Goal: Task Accomplishment & Management: Manage account settings

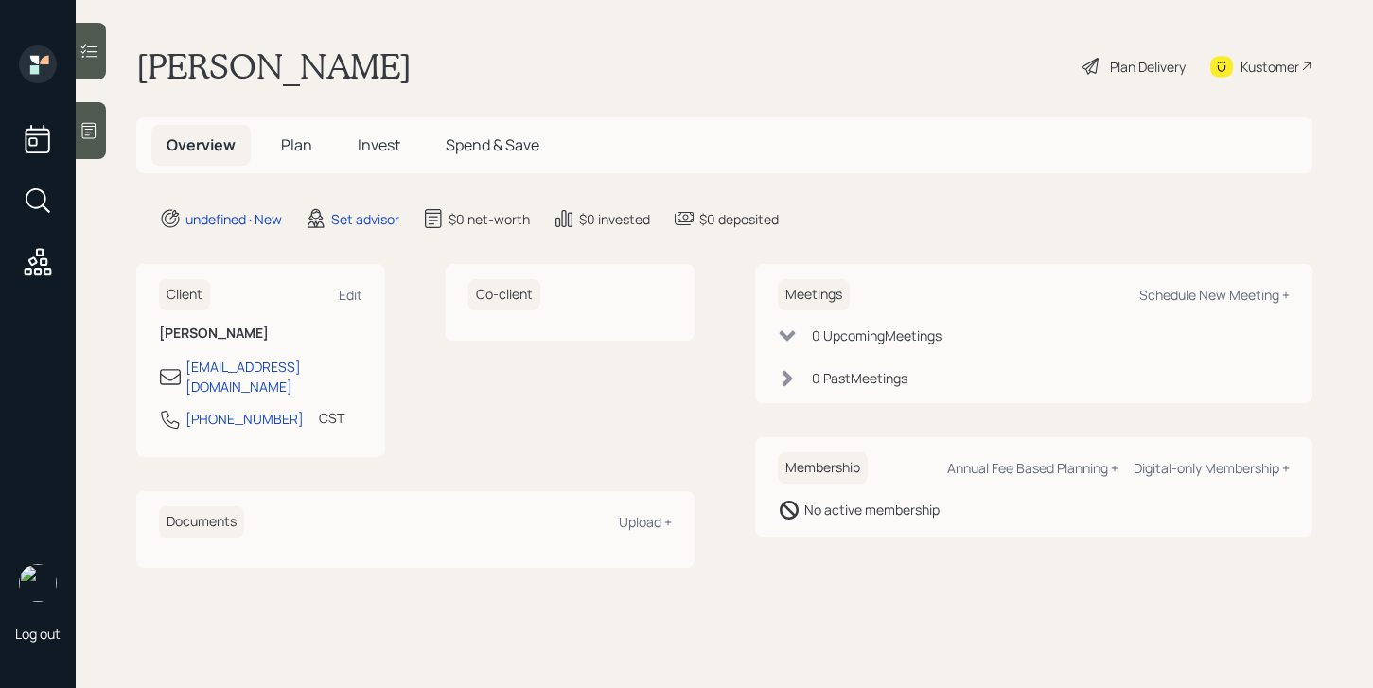
click at [94, 141] on div at bounding box center [91, 130] width 30 height 57
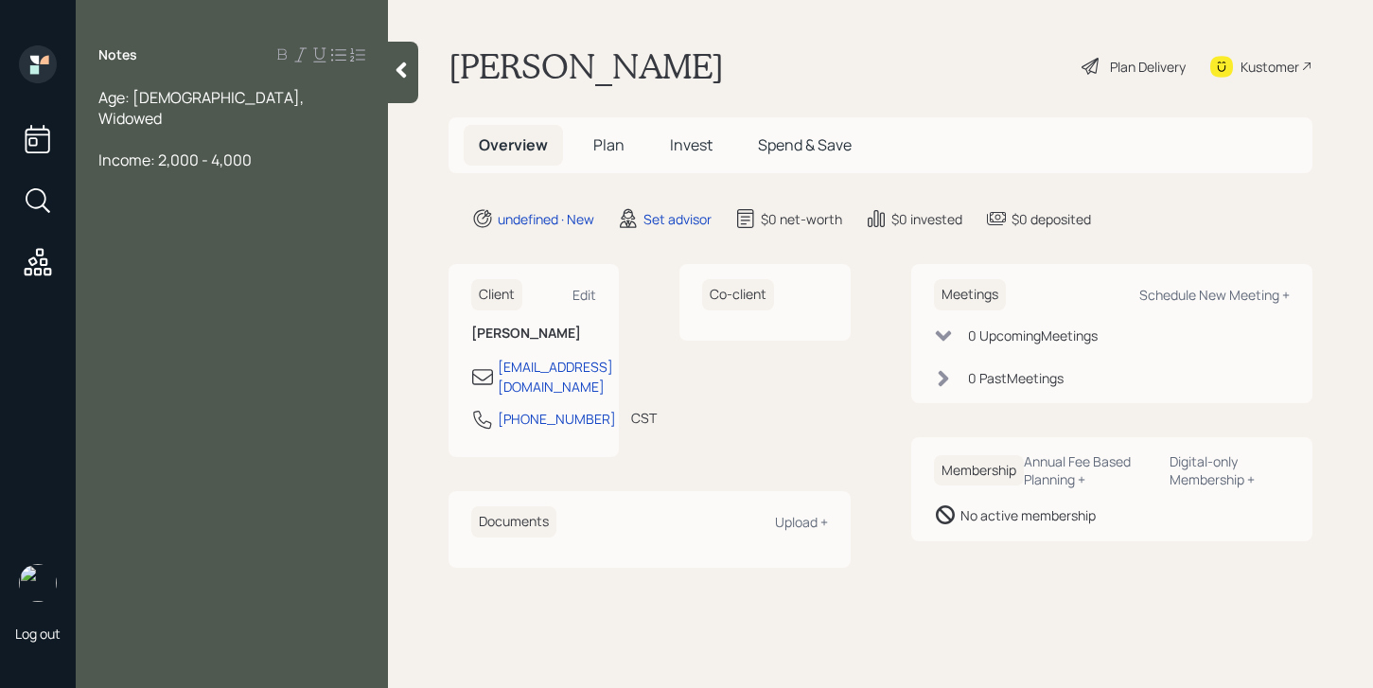
click at [159, 150] on span "Income: 2,000 - 4,000" at bounding box center [174, 160] width 153 height 21
click at [316, 191] on div "Side Work: 2,000 - 4,000" at bounding box center [231, 201] width 267 height 21
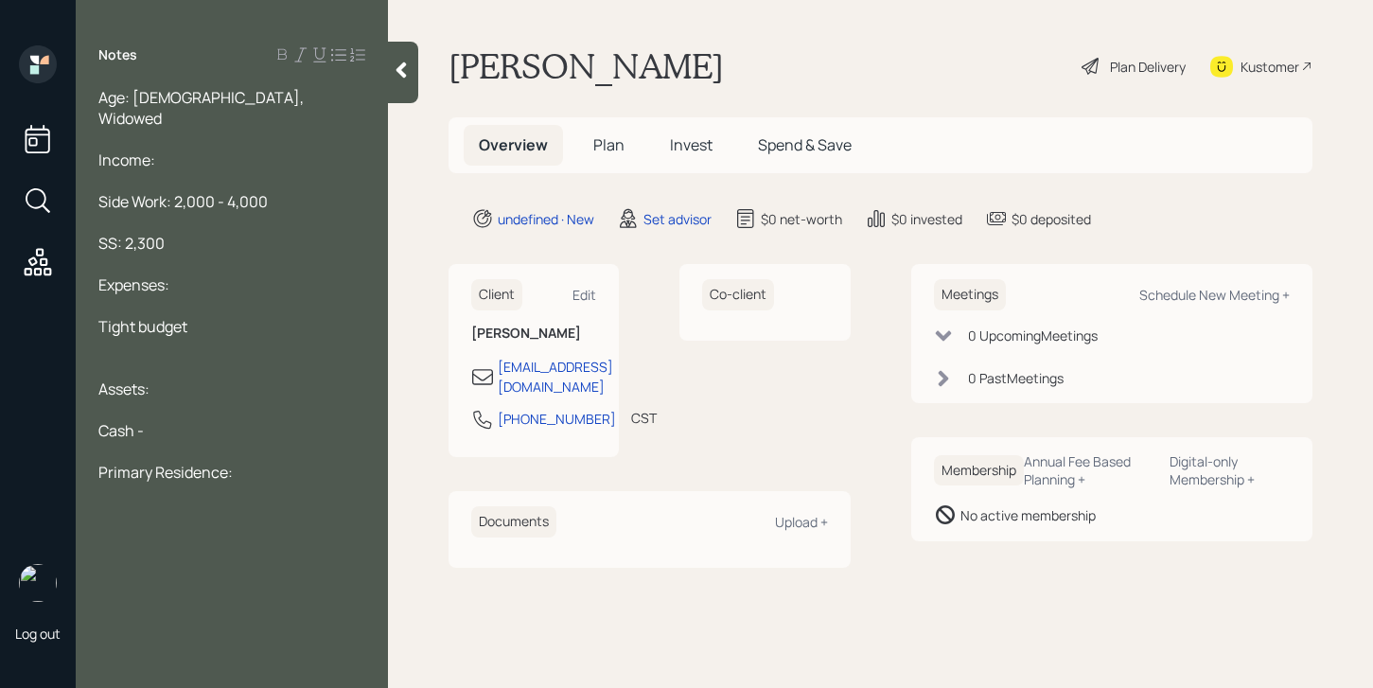
click at [184, 420] on div "Cash -" at bounding box center [231, 430] width 267 height 21
click at [167, 462] on div "Silver -" at bounding box center [231, 472] width 267 height 21
click at [265, 545] on div "Primary Residence:" at bounding box center [231, 555] width 267 height 21
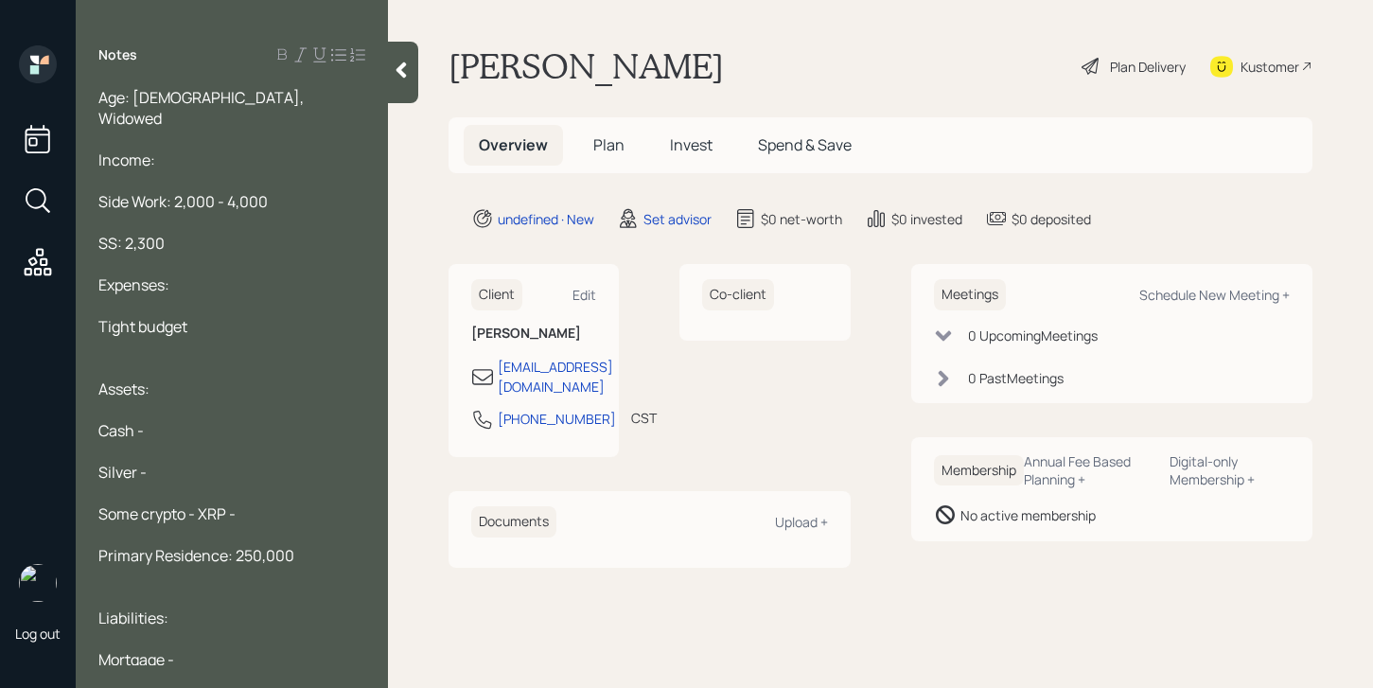
click at [235, 545] on span "Primary Residence: 250,000" at bounding box center [196, 555] width 196 height 21
click at [199, 649] on div "Mortgage -" at bounding box center [231, 659] width 267 height 21
click at [214, 462] on div "Silver -" at bounding box center [231, 472] width 267 height 21
click at [254, 503] on div "Some crypto - XRP -" at bounding box center [231, 513] width 267 height 21
drag, startPoint x: 150, startPoint y: 503, endPoint x: 163, endPoint y: 483, distance: 24.7
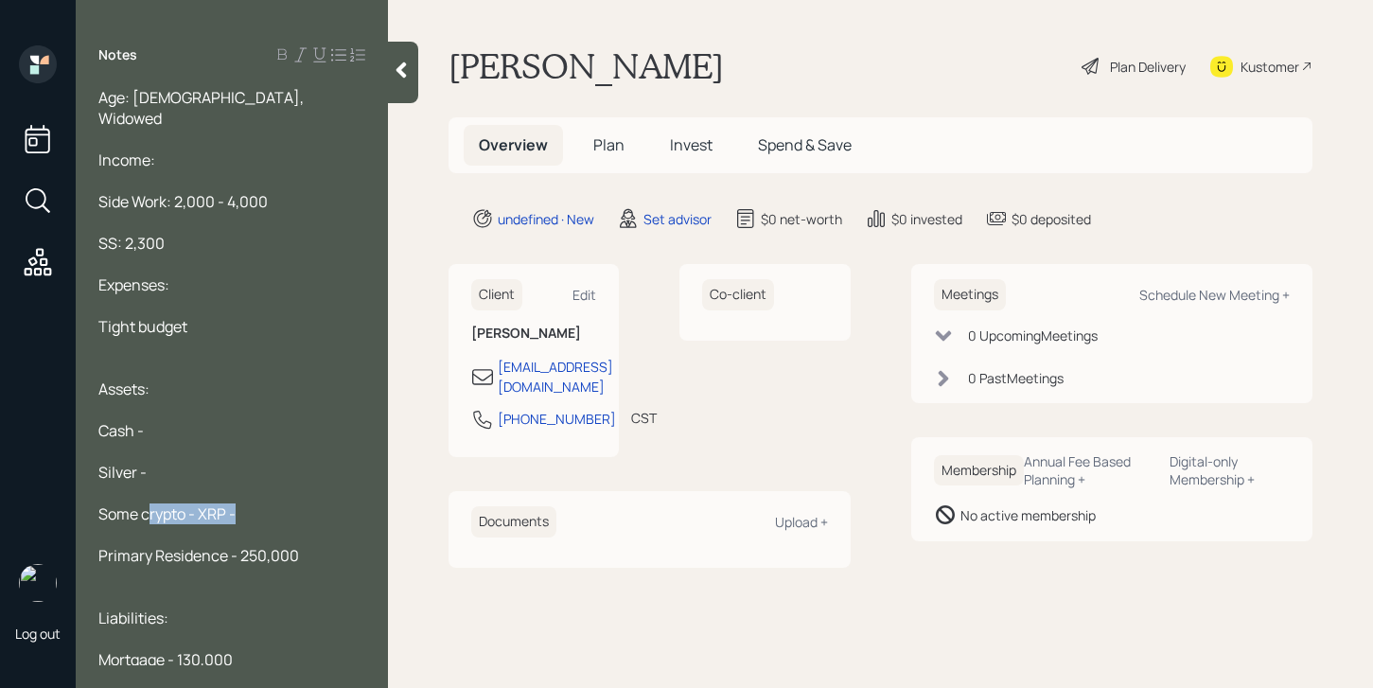
click at [153, 487] on div "Age: 69, Widowed Income: Side Work: 2,000 - 4,000 SS: 2,300 Expenses: Tight bud…" at bounding box center [231, 378] width 267 height 583
click at [163, 503] on span "Some crypto - XRP -" at bounding box center [166, 513] width 137 height 21
drag, startPoint x: 154, startPoint y: 490, endPoint x: 97, endPoint y: 490, distance: 56.8
click at [97, 490] on div "Age: 69, Widowed Income: Side Work: 2,000 - 4,000 SS: 2,300 Expenses: Tight bud…" at bounding box center [232, 376] width 312 height 578
click at [215, 503] on div "Crypto - XRP -" at bounding box center [231, 513] width 267 height 21
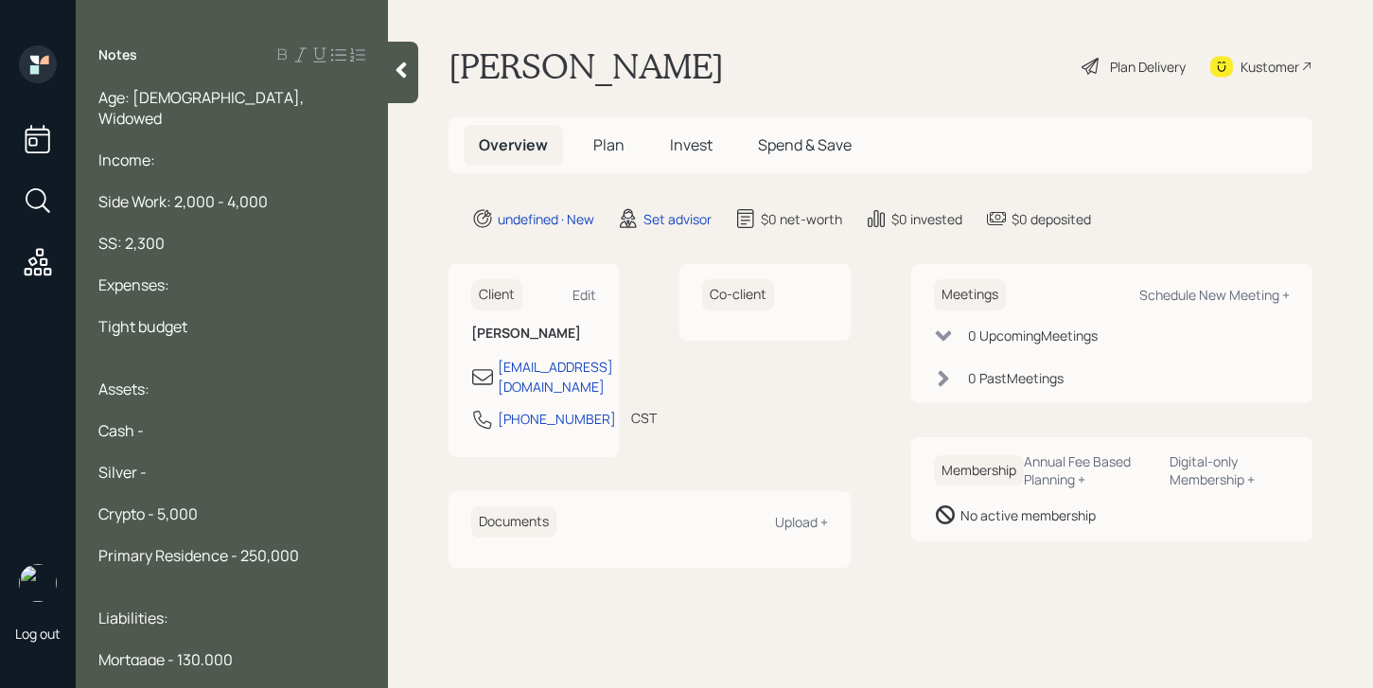
click at [164, 462] on div "Silver -" at bounding box center [231, 472] width 267 height 21
click at [173, 420] on div "Cash -" at bounding box center [231, 430] width 267 height 21
click at [98, 503] on span "IRA Traditional" at bounding box center [148, 513] width 100 height 21
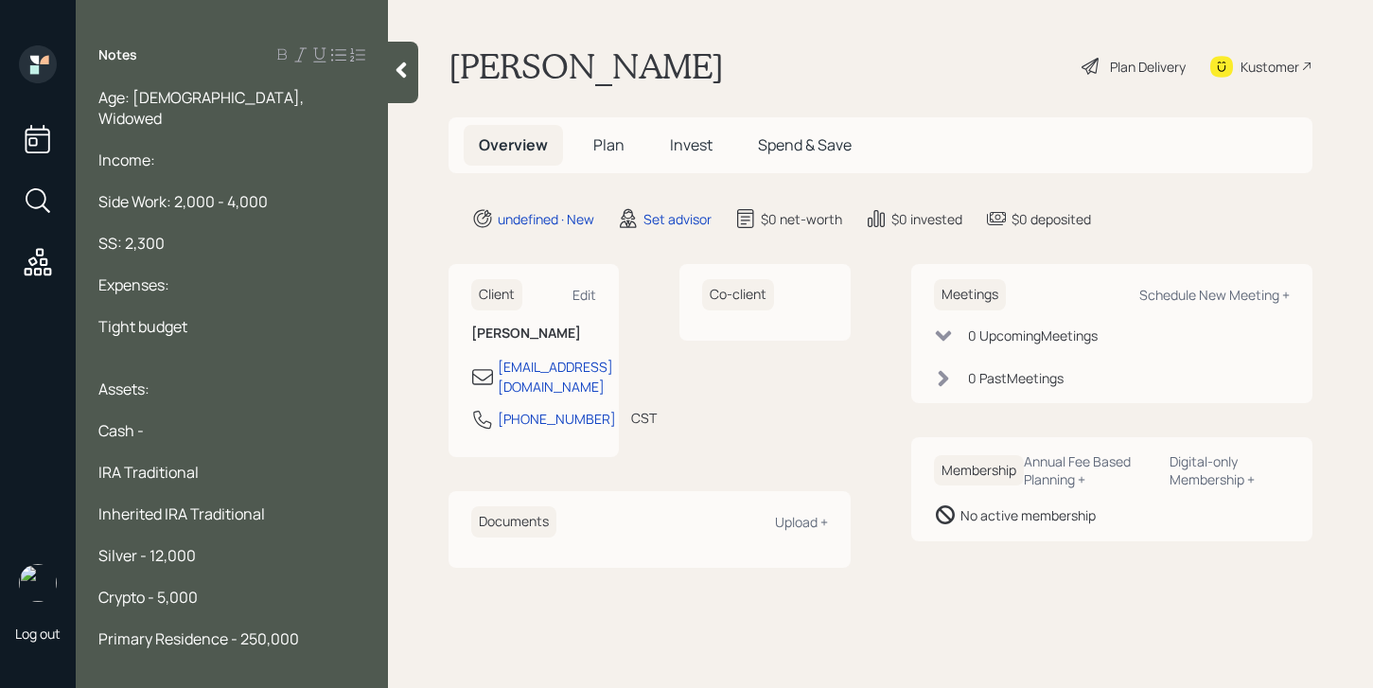
click at [287, 503] on div "Inherited IRA Traditional" at bounding box center [231, 513] width 267 height 21
click at [242, 462] on div "IRA Traditional" at bounding box center [231, 472] width 267 height 21
click at [153, 399] on div at bounding box center [231, 409] width 267 height 21
click at [166, 420] on div "Cash -" at bounding box center [231, 430] width 267 height 21
click at [101, 503] on span "Inherited IRA Traditional - 20,000" at bounding box center [212, 513] width 229 height 21
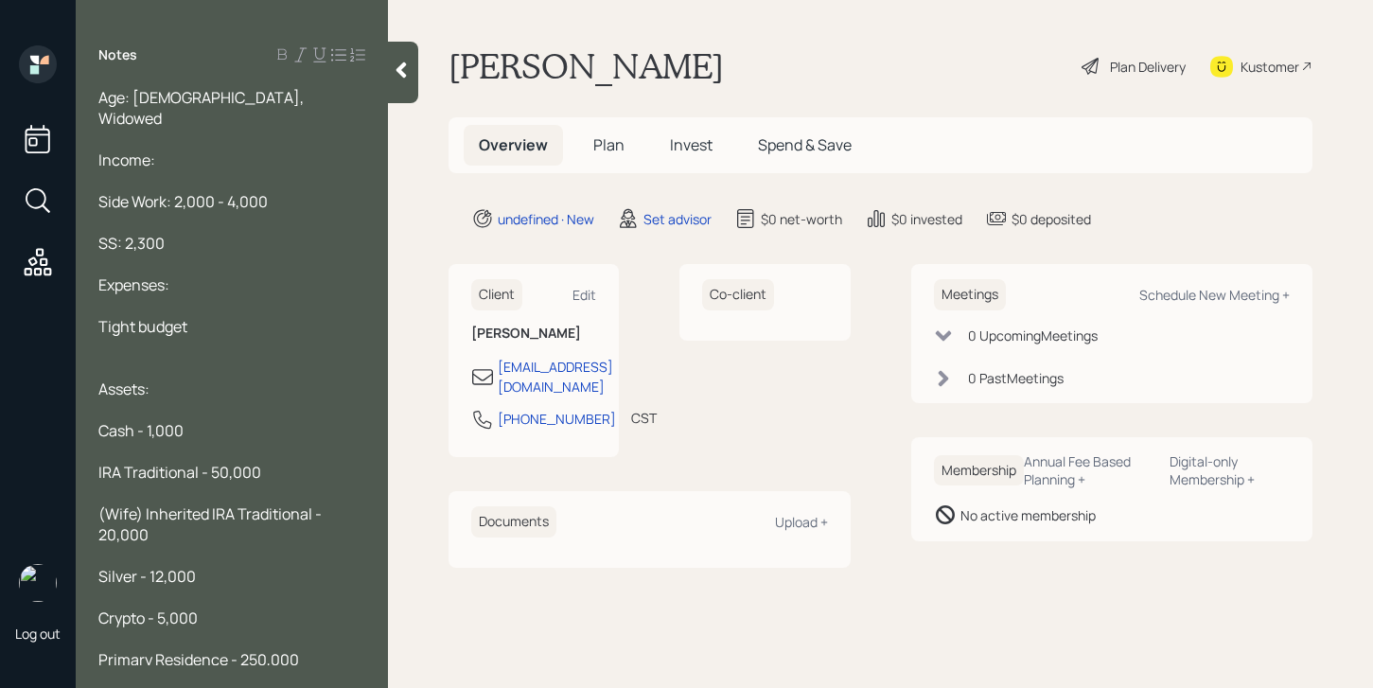
scroll to position [87, 0]
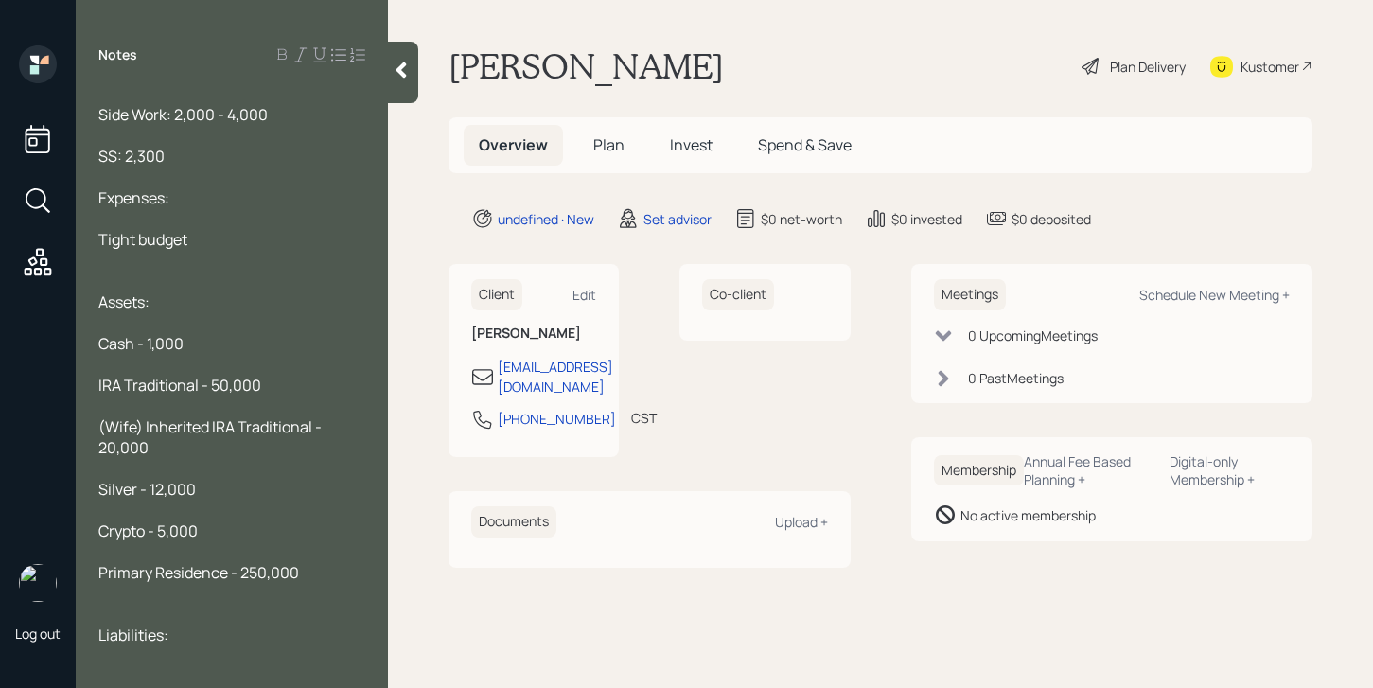
click at [346, 562] on div "Primary Residence - 250,000" at bounding box center [231, 572] width 267 height 21
click at [300, 645] on div at bounding box center [231, 655] width 267 height 21
click at [275, 666] on div "Mortgage - 130,000" at bounding box center [231, 676] width 267 height 21
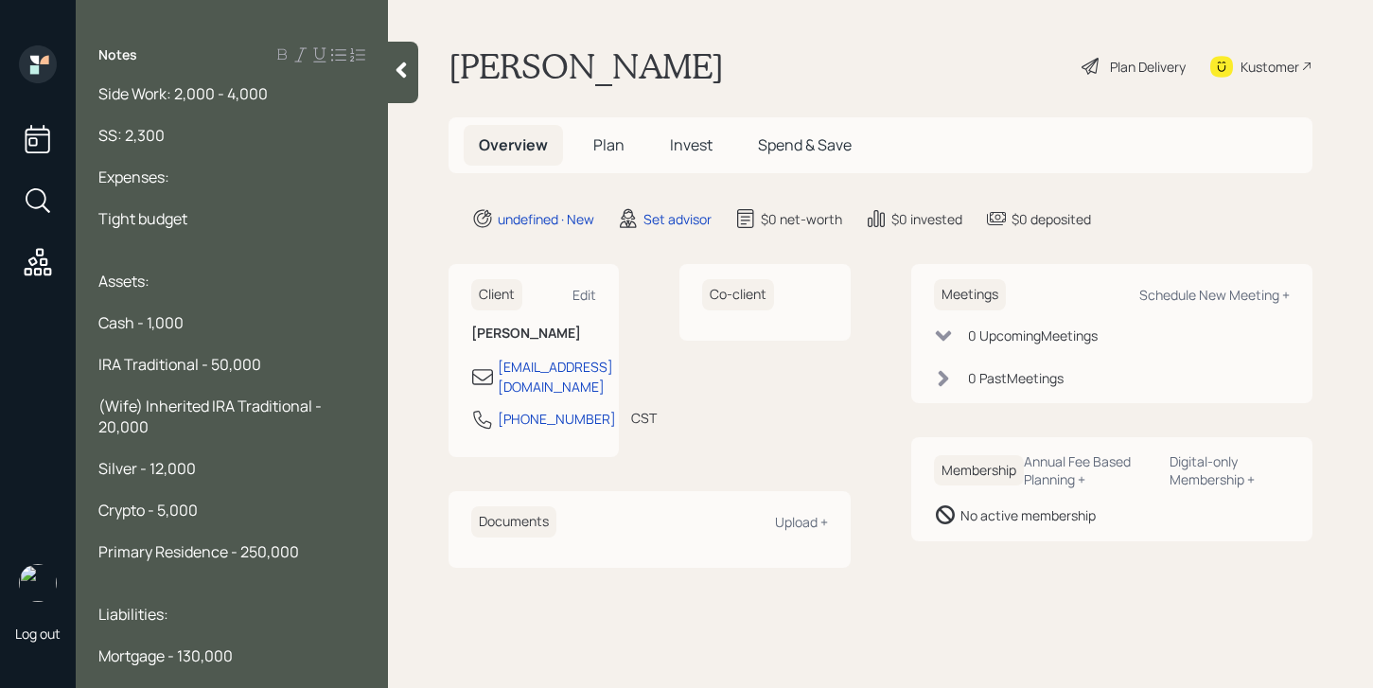
scroll to position [129, 0]
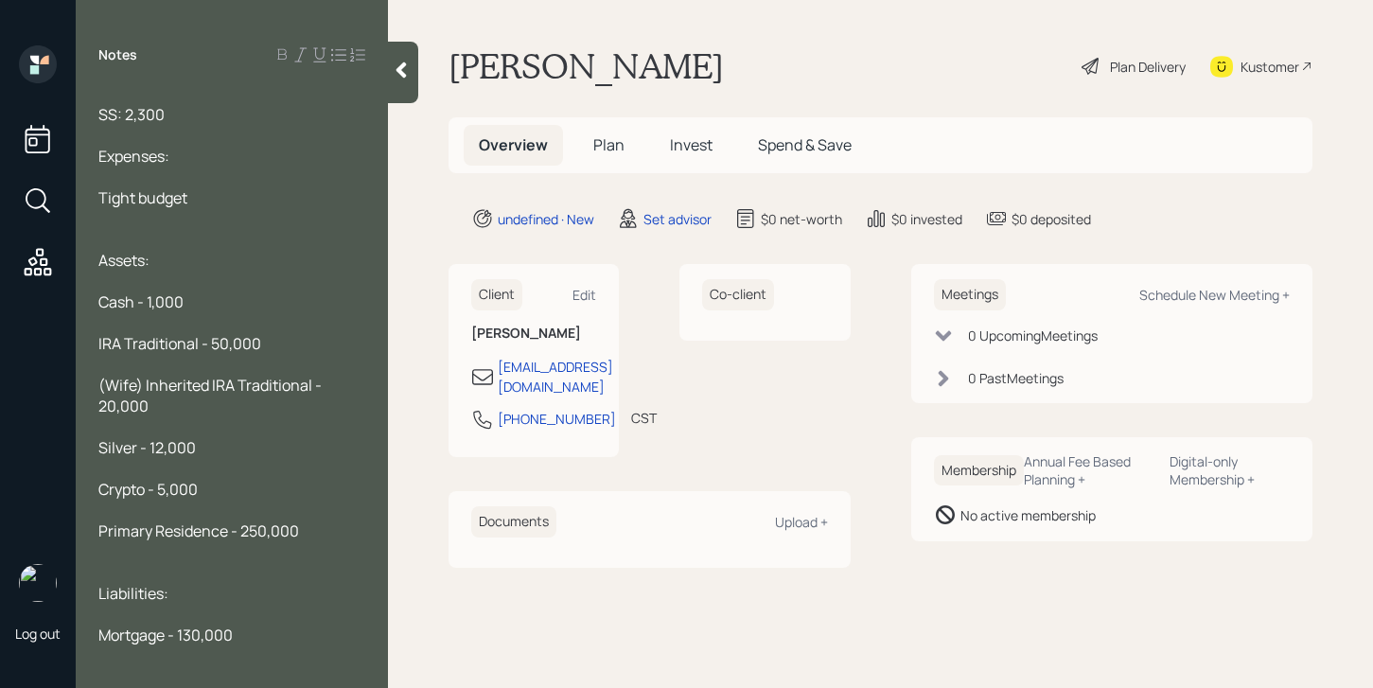
click at [158, 682] on div "Notes Age: 69, Widowed Income: Side Work: 2,000 - 4,000 SS: 2,300 Expenses: Tig…" at bounding box center [232, 344] width 312 height 688
click at [137, 666] on div at bounding box center [231, 676] width 267 height 21
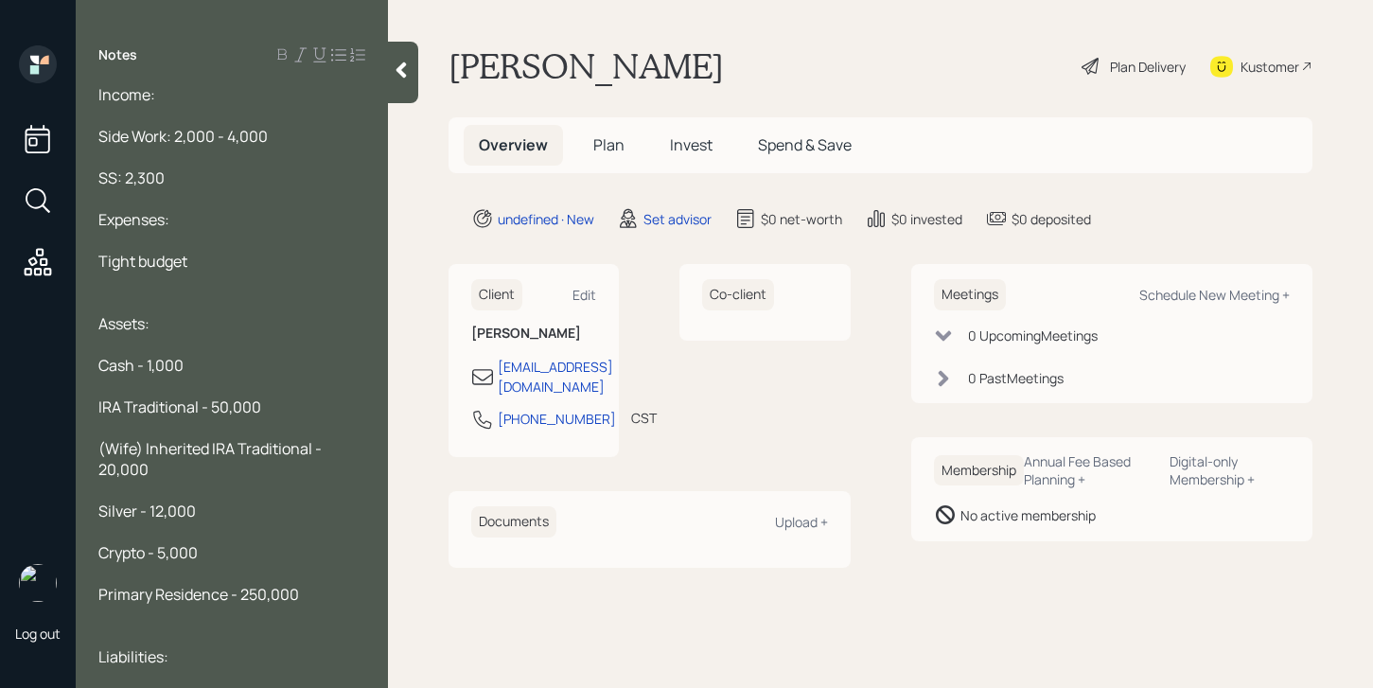
scroll to position [0, 0]
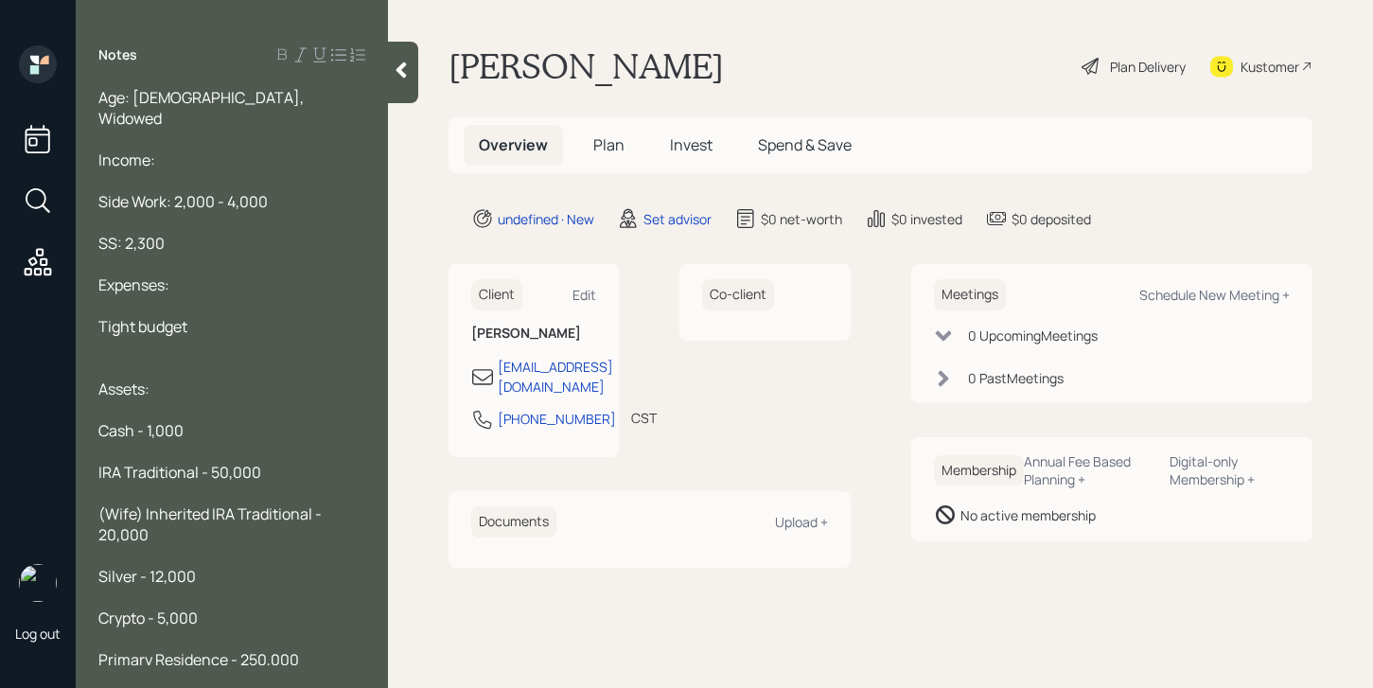
click at [99, 97] on span "Age: 69, Widowed" at bounding box center [202, 108] width 208 height 42
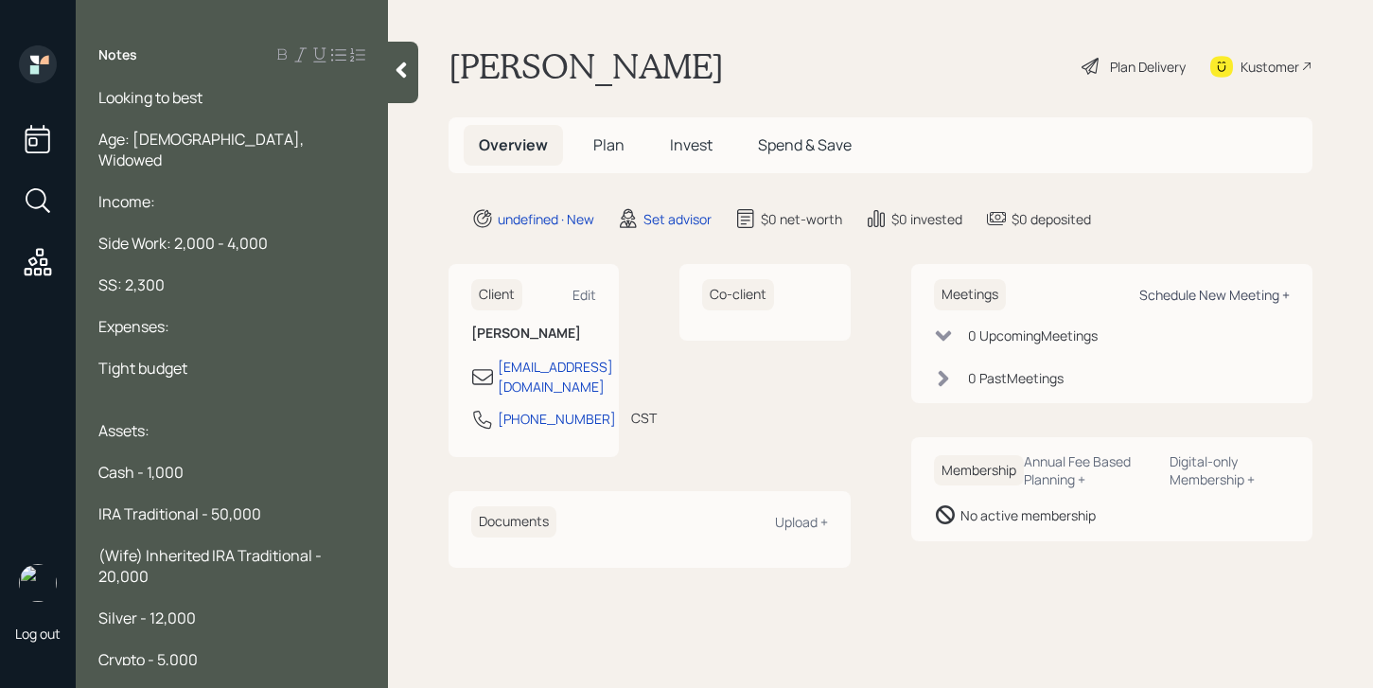
click at [1260, 299] on div "Schedule New Meeting +" at bounding box center [1214, 295] width 150 height 18
select select "round-robin"
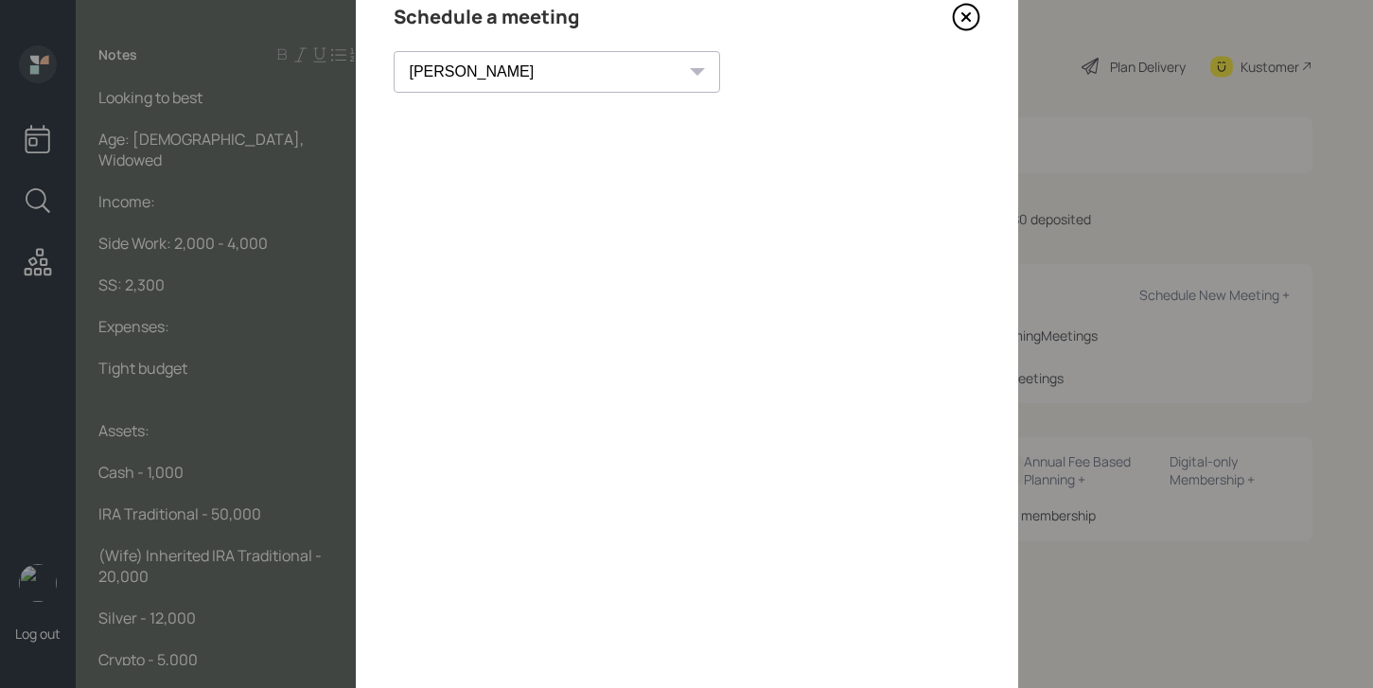
scroll to position [84, 0]
click at [965, 25] on icon at bounding box center [966, 16] width 28 height 28
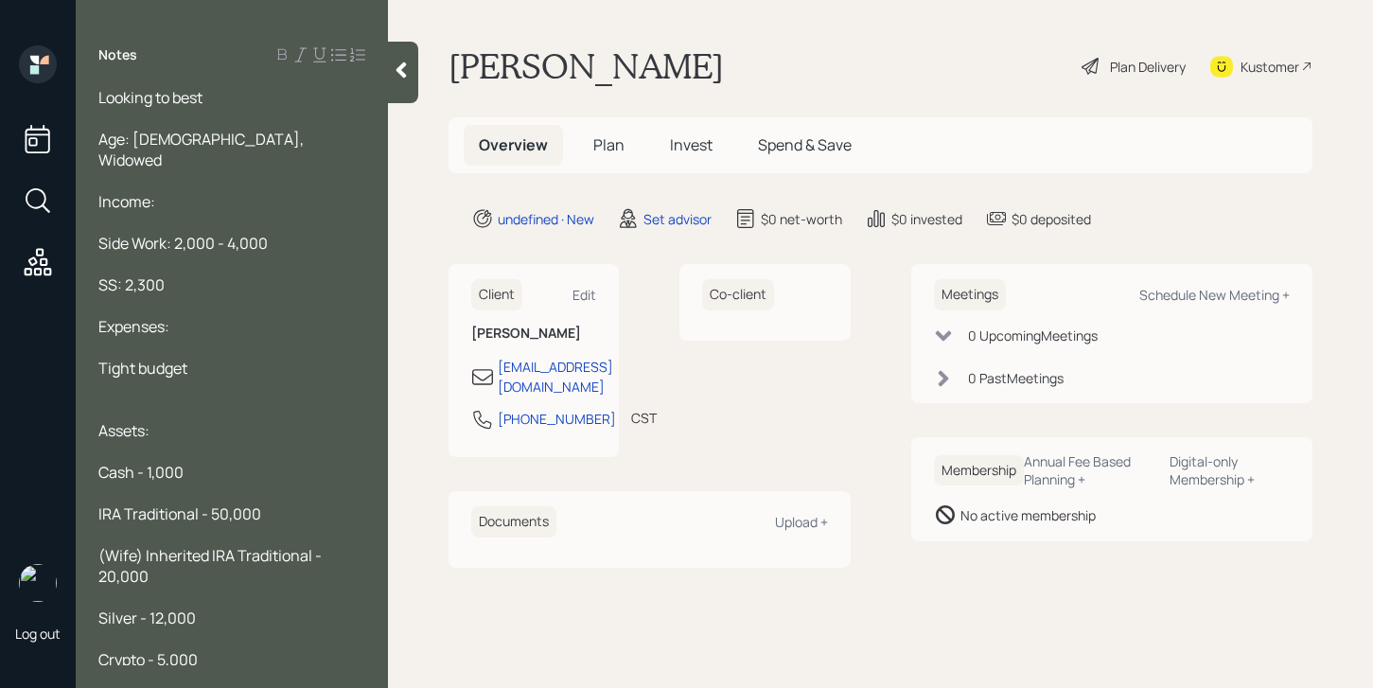
click at [401, 65] on icon at bounding box center [402, 70] width 10 height 16
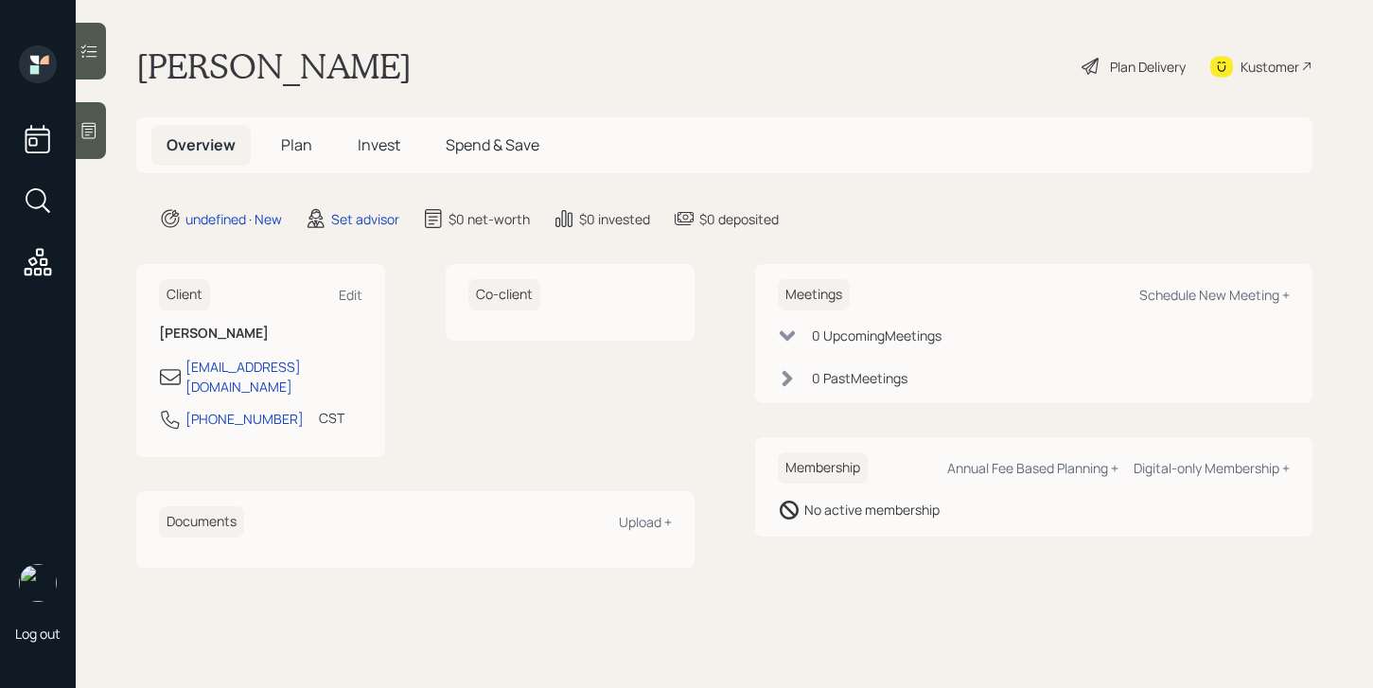
click at [98, 123] on icon at bounding box center [88, 130] width 19 height 19
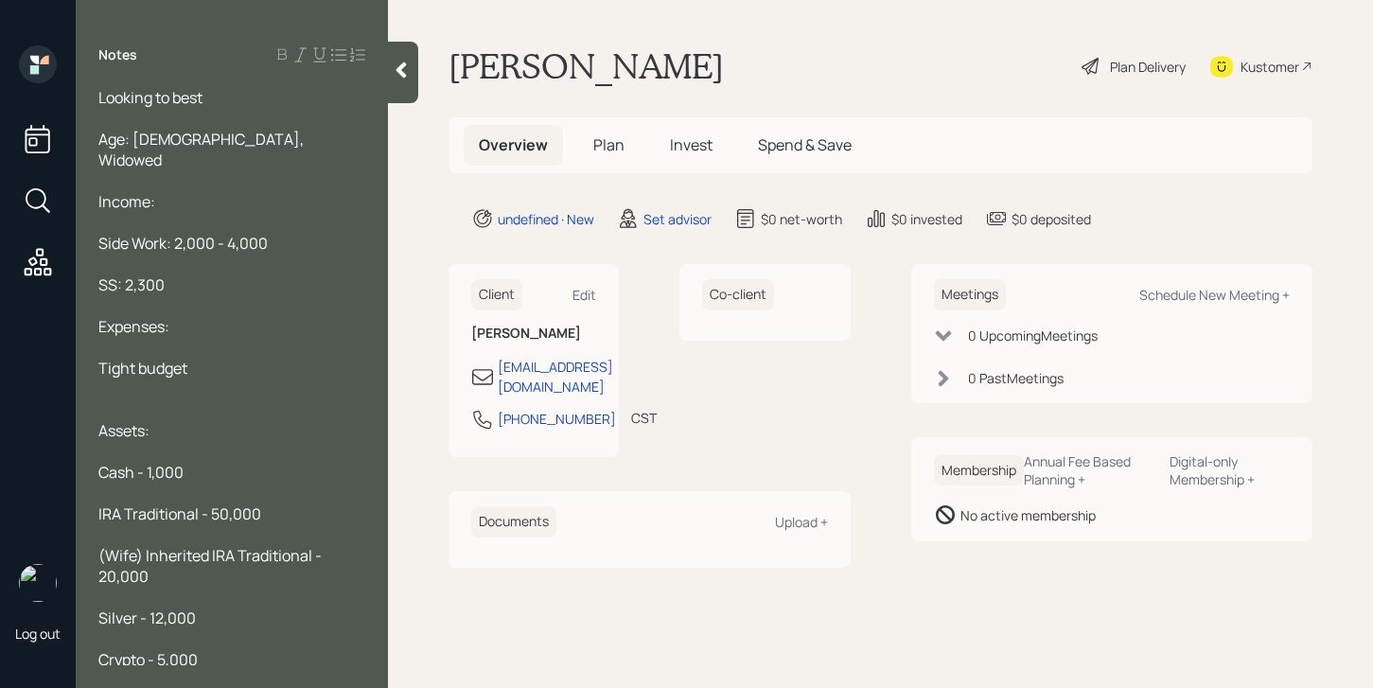
click at [245, 137] on div "Age: 69, Widowed" at bounding box center [231, 150] width 267 height 42
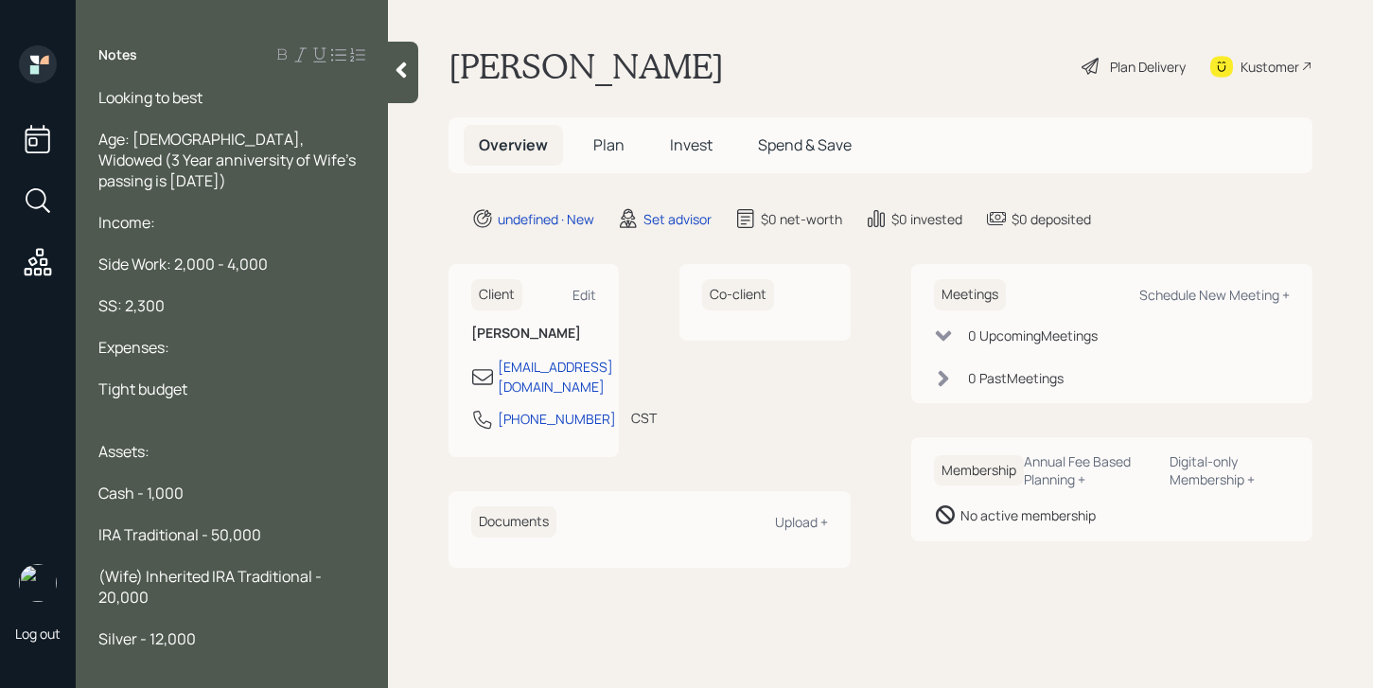
click at [303, 130] on span "Age: 69, Widowed (3 Year anniversity of Wife's passing is Oct. 6th)" at bounding box center [228, 160] width 260 height 62
click at [311, 132] on span "Age: 69, Widowed (3 Year anniversity of Wife's passing is Oct. 6th)" at bounding box center [228, 160] width 260 height 62
click at [311, 141] on span "Age: 69, Widowed (3 Year anniversity of Wife's passing is Oct. 6th)" at bounding box center [228, 160] width 260 height 62
drag, startPoint x: 311, startPoint y: 141, endPoint x: 319, endPoint y: 0, distance: 141.2
click at [0, 0] on div "Log out Notes Looking to best Age: 69, Widowed (3 Year anniversary of Wife's pa…" at bounding box center [686, 344] width 1373 height 688
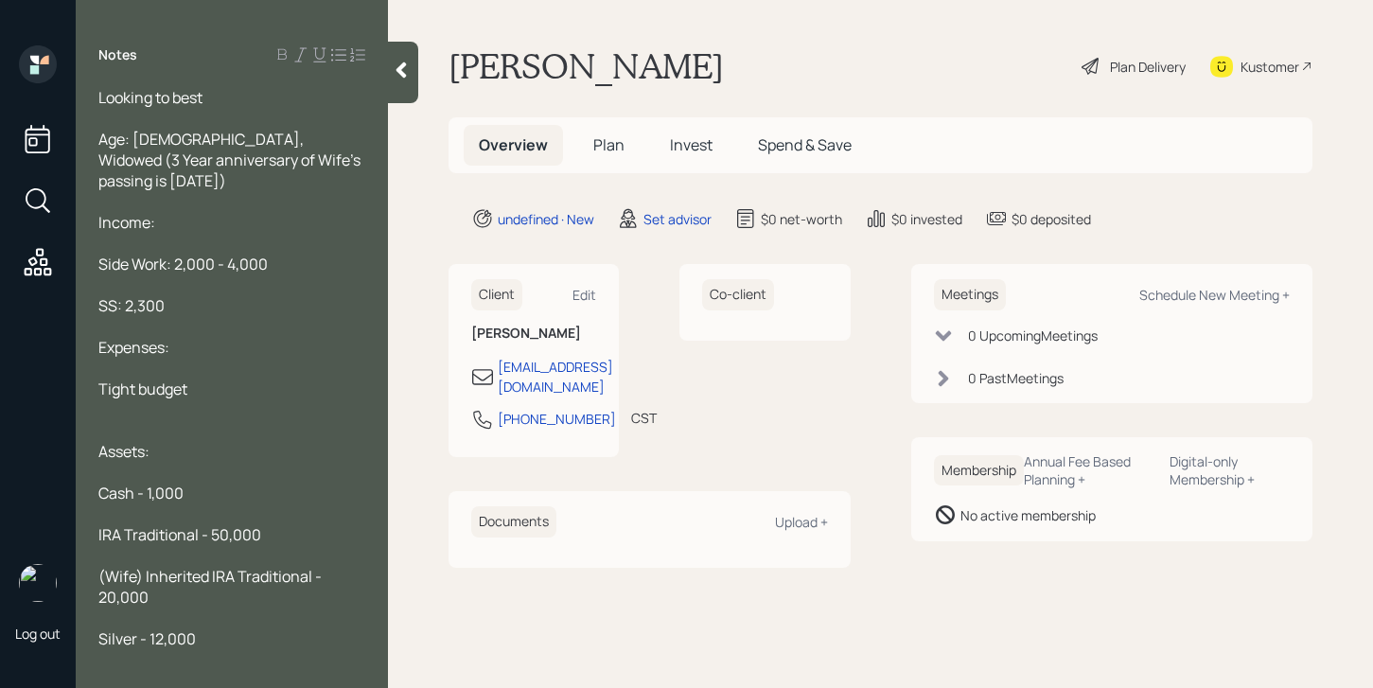
click at [400, 69] on icon at bounding box center [402, 70] width 10 height 16
